Goal: Transaction & Acquisition: Purchase product/service

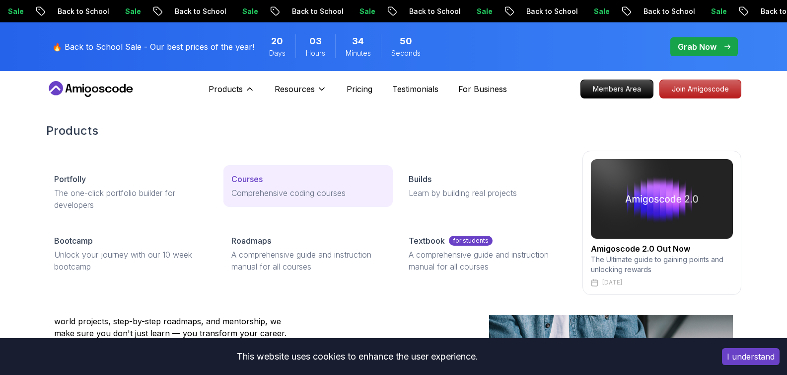
click at [258, 181] on p "Courses" at bounding box center [247, 179] width 31 height 12
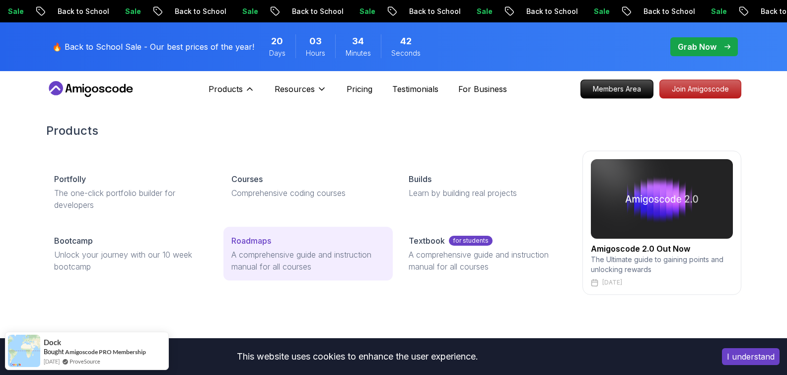
click at [281, 265] on p "A comprehensive guide and instruction manual for all courses" at bounding box center [309, 260] width 154 height 24
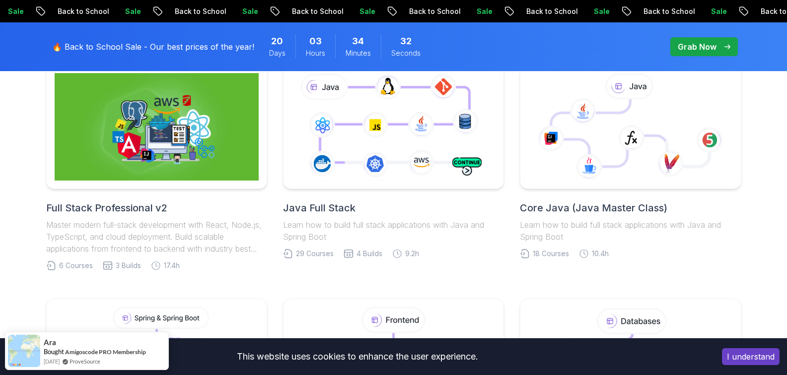
scroll to position [302, 0]
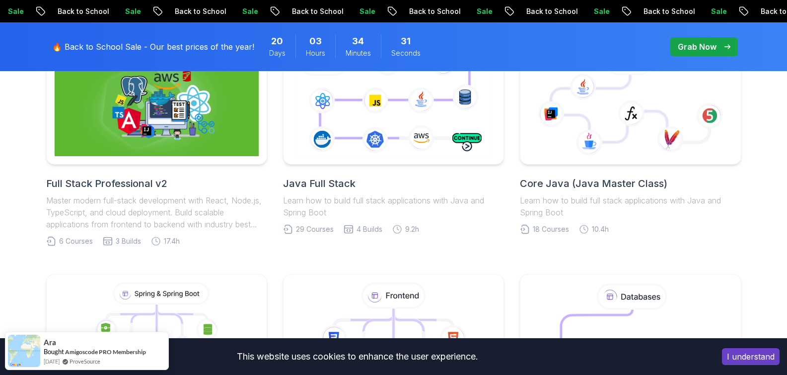
click at [551, 190] on h2 "Core Java (Java Master Class)" at bounding box center [630, 183] width 221 height 14
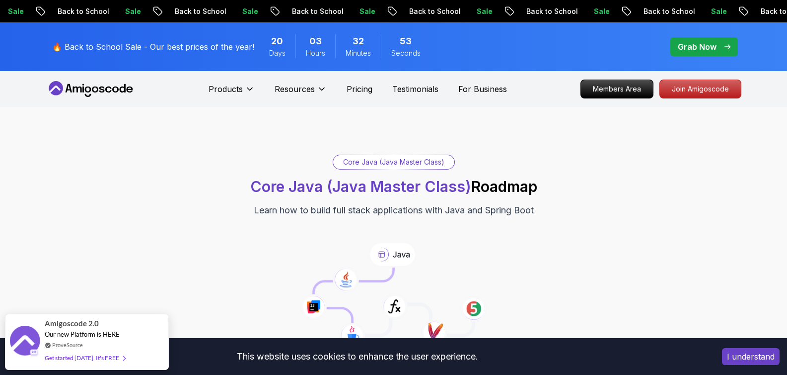
click at [683, 44] on p "Grab Now" at bounding box center [697, 47] width 39 height 12
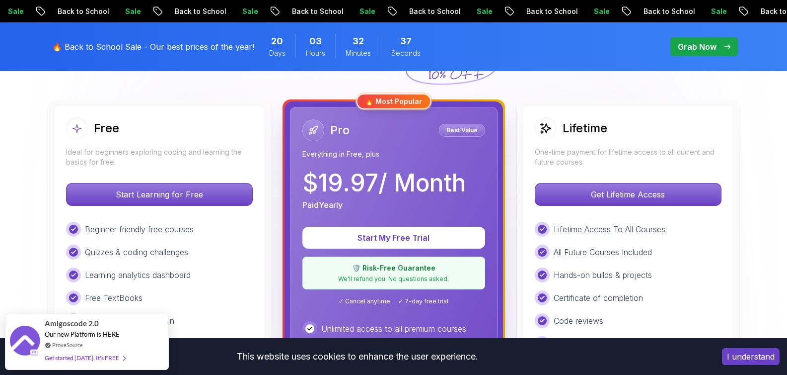
scroll to position [285, 0]
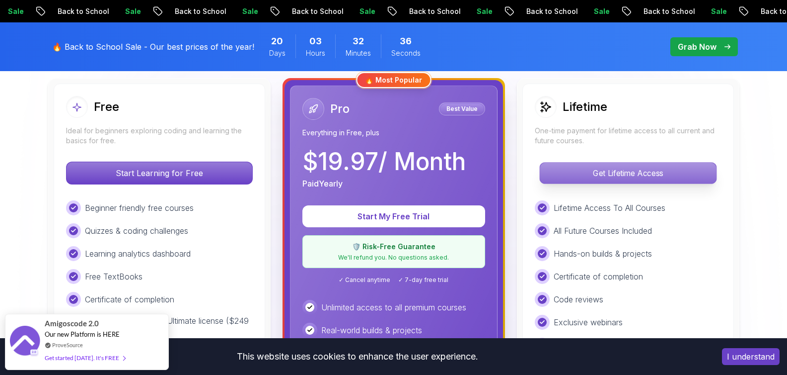
click at [584, 177] on p "Get Lifetime Access" at bounding box center [628, 172] width 176 height 21
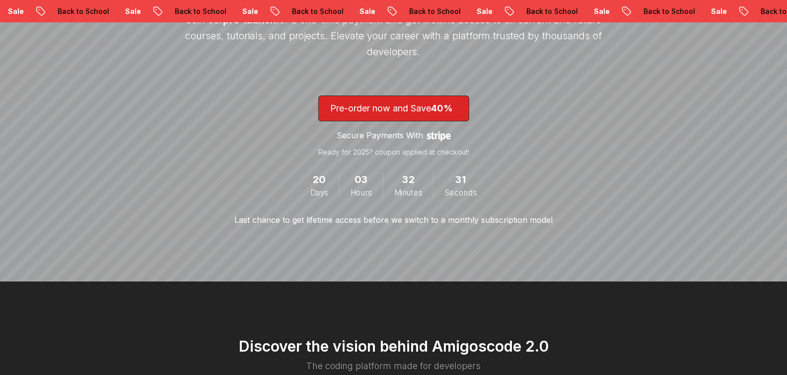
scroll to position [255, 0]
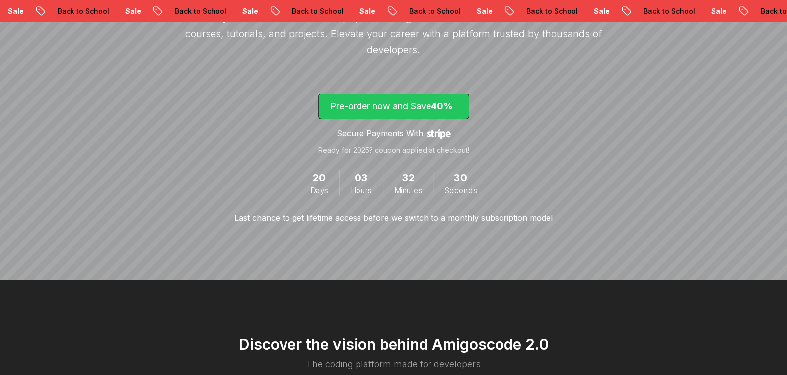
click at [429, 115] on span "lifetime-access" at bounding box center [394, 106] width 150 height 25
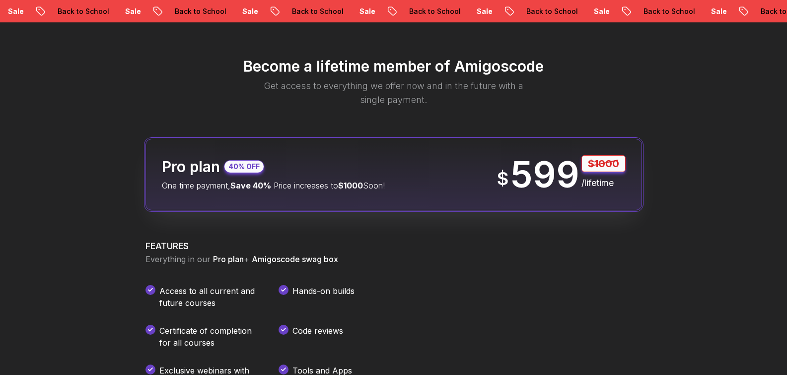
scroll to position [1170, 0]
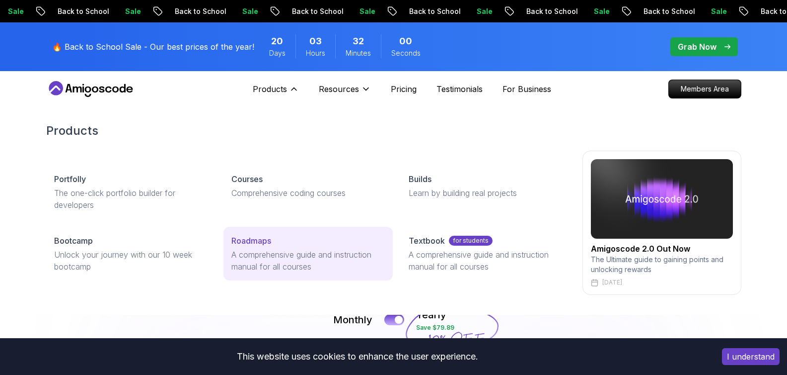
click at [280, 247] on link "Roadmaps A comprehensive guide and instruction manual for all courses" at bounding box center [308, 254] width 169 height 54
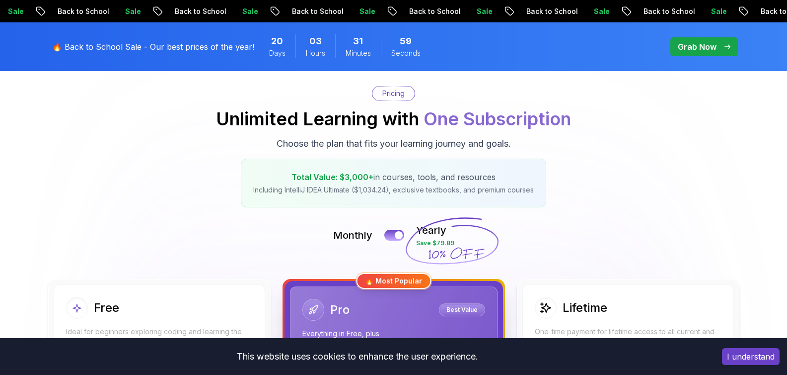
scroll to position [212, 0]
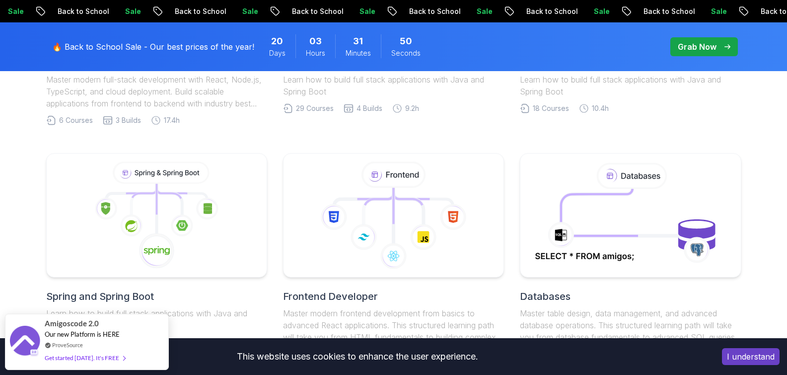
scroll to position [422, 0]
